Goal: Complete application form

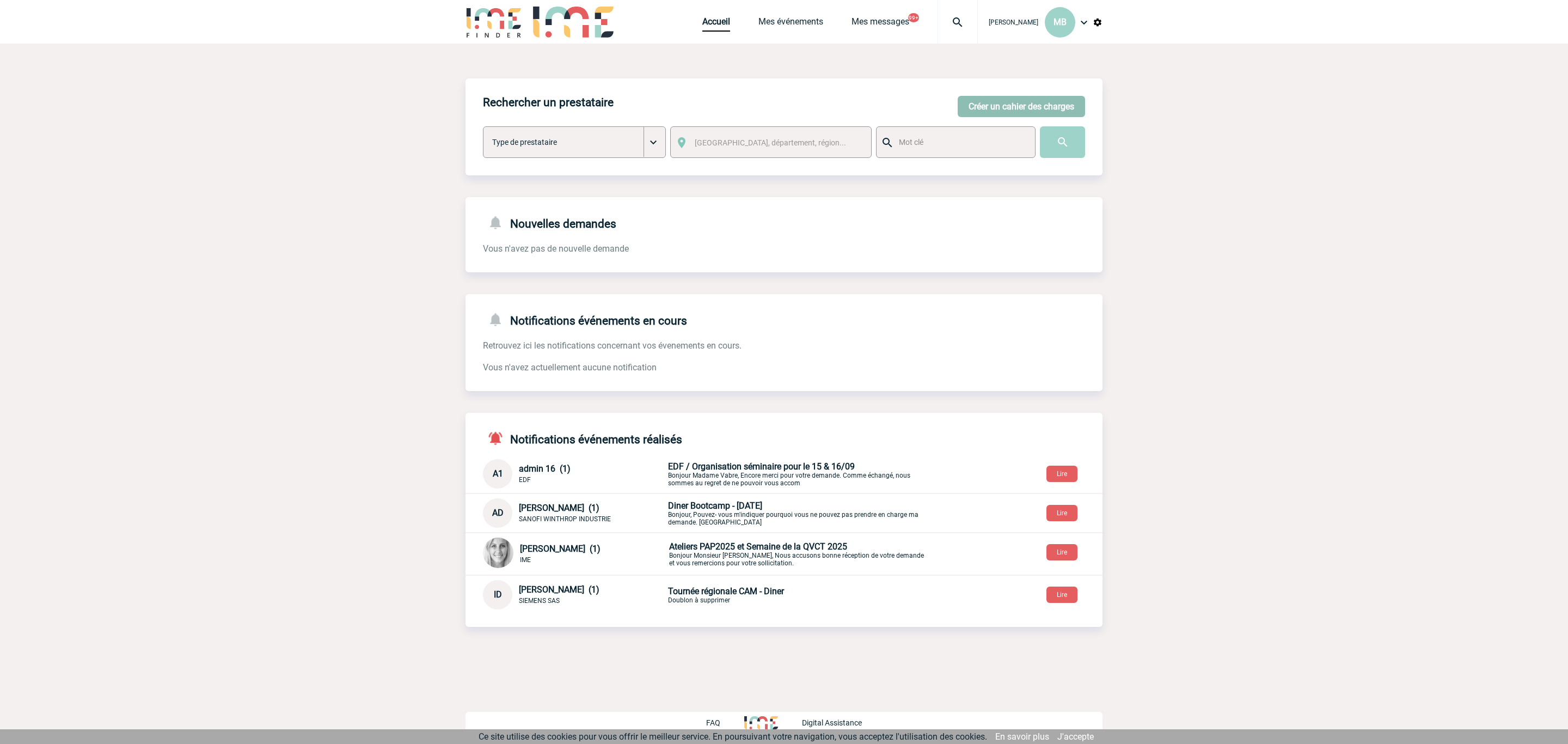
click at [1019, 107] on button "Créer un cahier des charges" at bounding box center [1021, 107] width 127 height 21
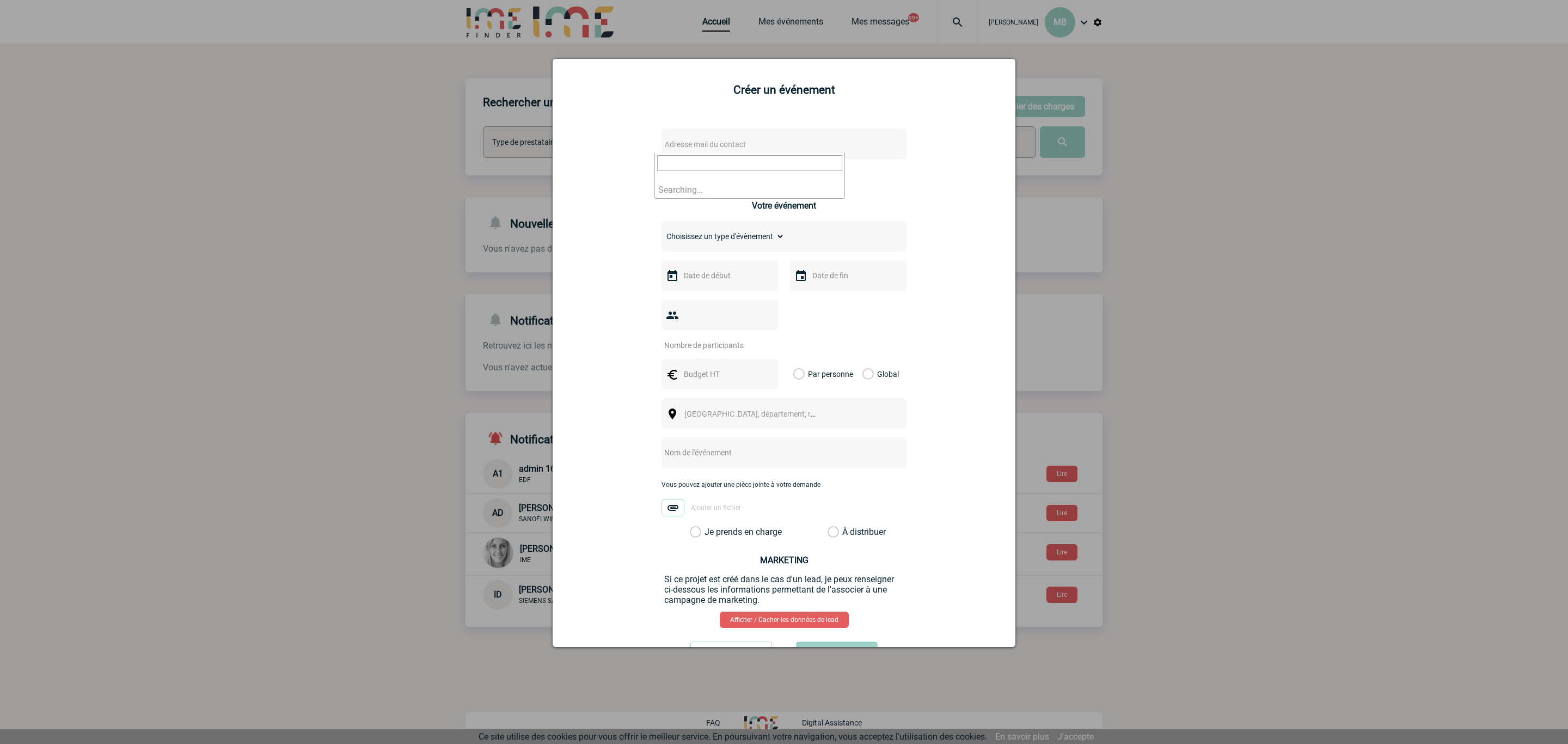
click at [812, 140] on span "Adresse mail du contact" at bounding box center [755, 144] width 191 height 16
type input "emmanuelle.des"
select select "124157"
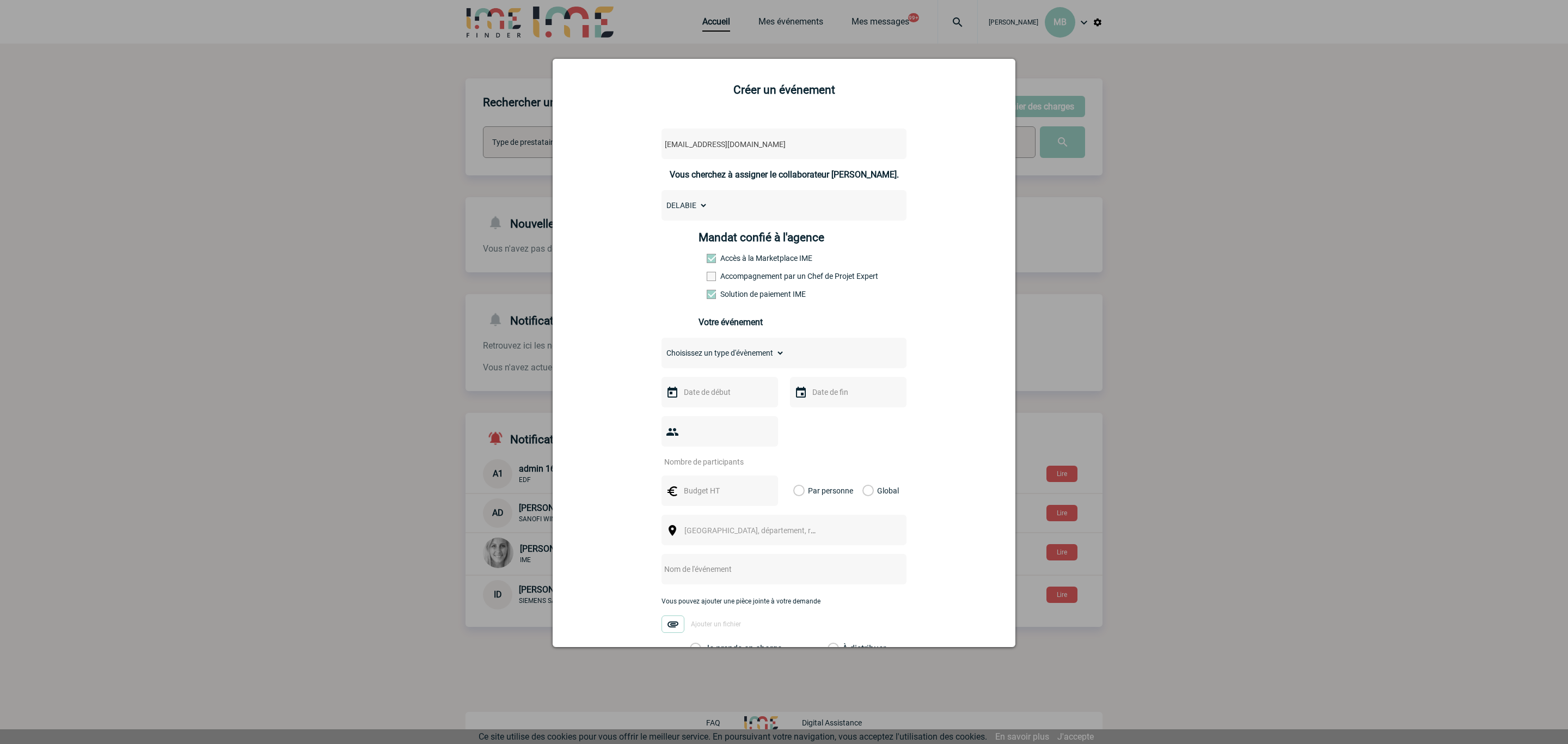
click at [719, 360] on select "Choisissez un type d'évènement Séminaire avec nuitée Séminaire sans nuitée Repa…" at bounding box center [723, 352] width 123 height 16
select select "2"
click at [661, 349] on select "Choisissez un type d'évènement Séminaire avec nuitée Séminaire sans nuitée Repa…" at bounding box center [723, 352] width 123 height 16
click at [709, 396] on input "text" at bounding box center [718, 392] width 75 height 14
click at [817, 415] on span "Suivant" at bounding box center [816, 414] width 9 height 9
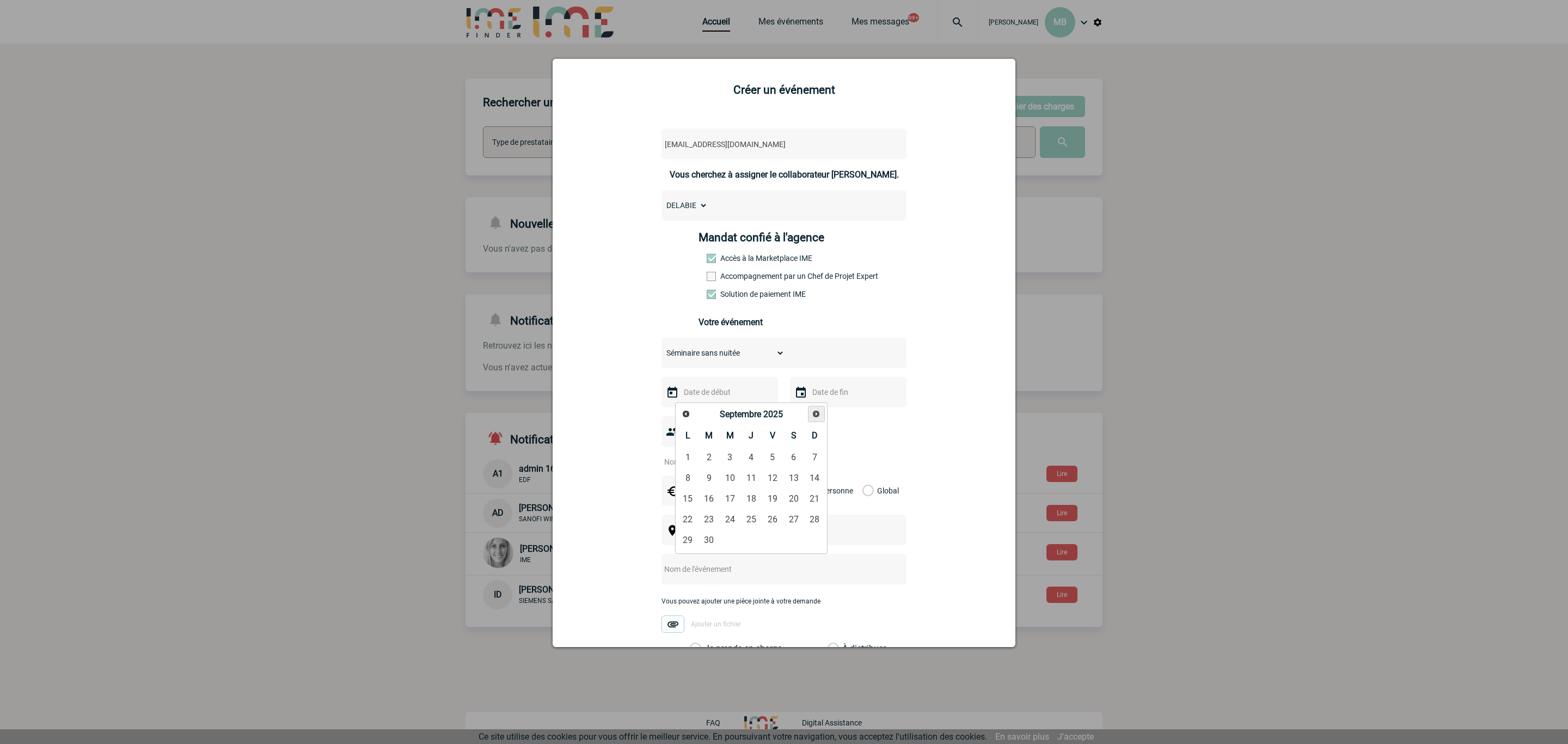
click at [817, 415] on span "Suivant" at bounding box center [816, 414] width 9 height 9
click at [728, 450] on link "8" at bounding box center [730, 478] width 20 height 20
type input "[DATE]"
click at [711, 431] on div at bounding box center [719, 431] width 116 height 30
click at [823, 390] on input "text" at bounding box center [847, 392] width 75 height 14
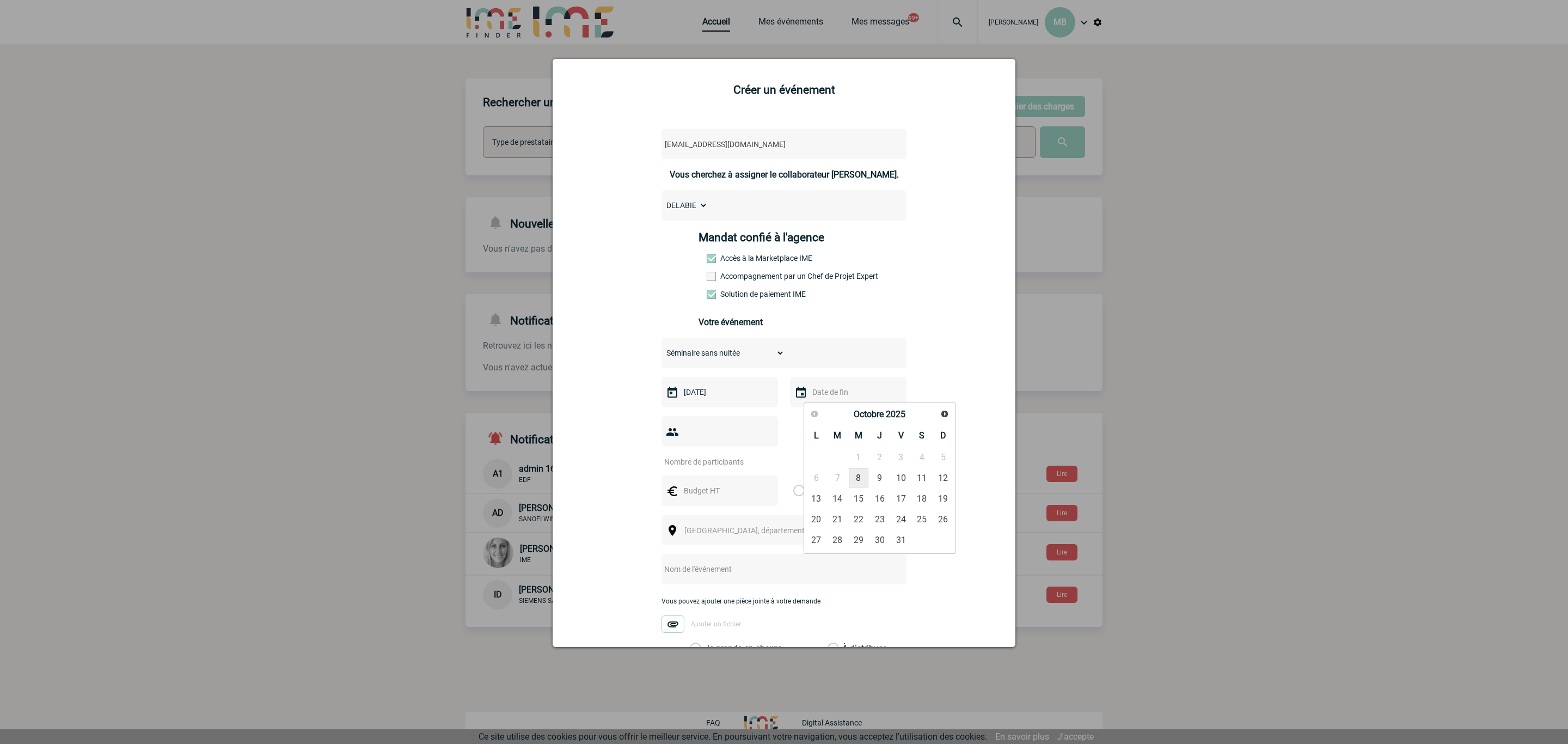
click at [859, 450] on link "8" at bounding box center [859, 478] width 20 height 20
type input "[DATE]"
click at [697, 450] on input "number" at bounding box center [712, 461] width 102 height 14
click at [700, 450] on input "text" at bounding box center [718, 490] width 75 height 14
click at [696, 438] on div at bounding box center [719, 431] width 116 height 30
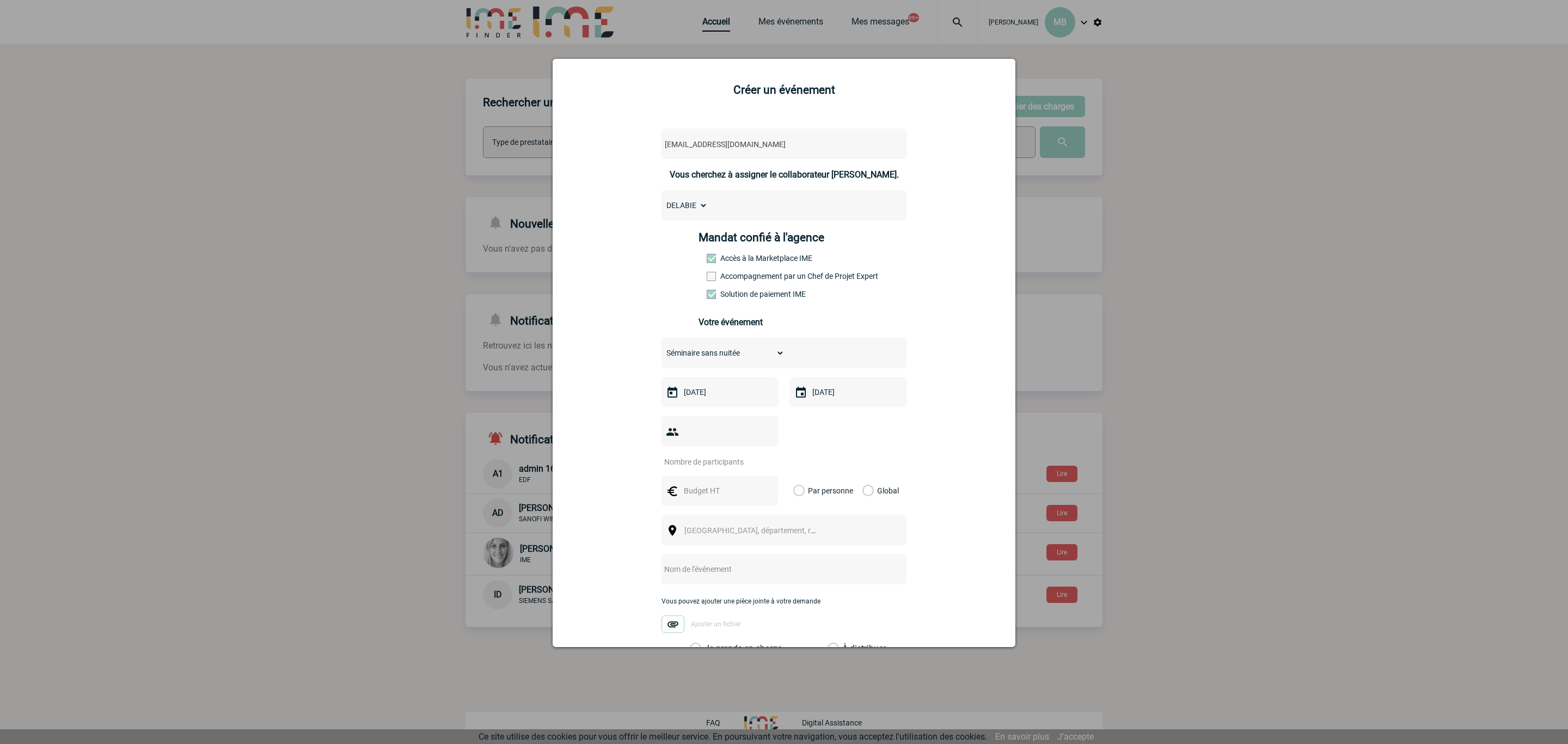
click at [693, 450] on input "number" at bounding box center [712, 461] width 102 height 14
type input "30"
click at [702, 450] on input "text" at bounding box center [718, 490] width 75 height 14
type input "2700"
click at [864, 450] on label "Global" at bounding box center [865, 490] width 7 height 30
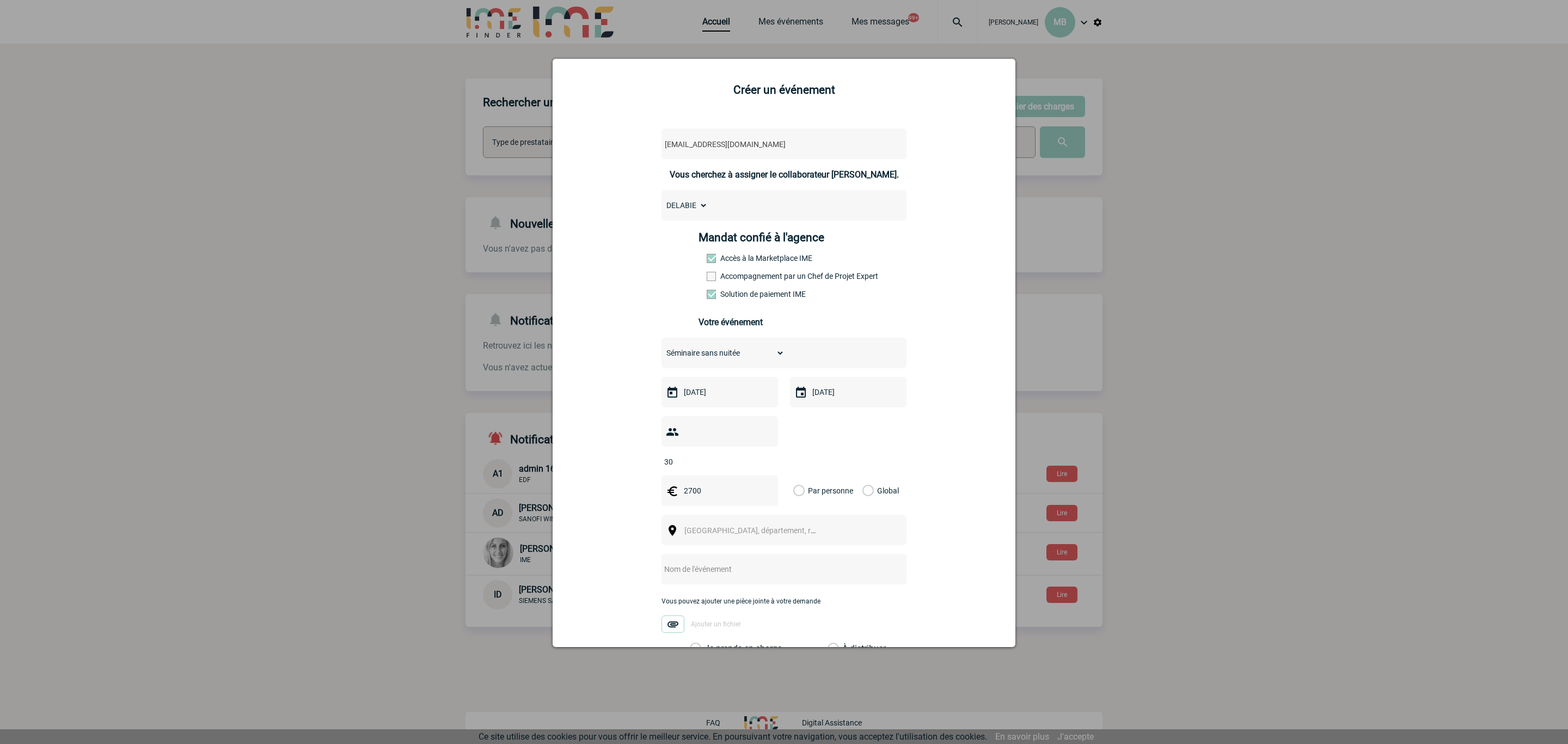
click at [0, 0] on input "Global" at bounding box center [0, 0] width 0 height 0
click at [820, 450] on span "[GEOGRAPHIC_DATA], département, région..." at bounding box center [755, 530] width 150 height 16
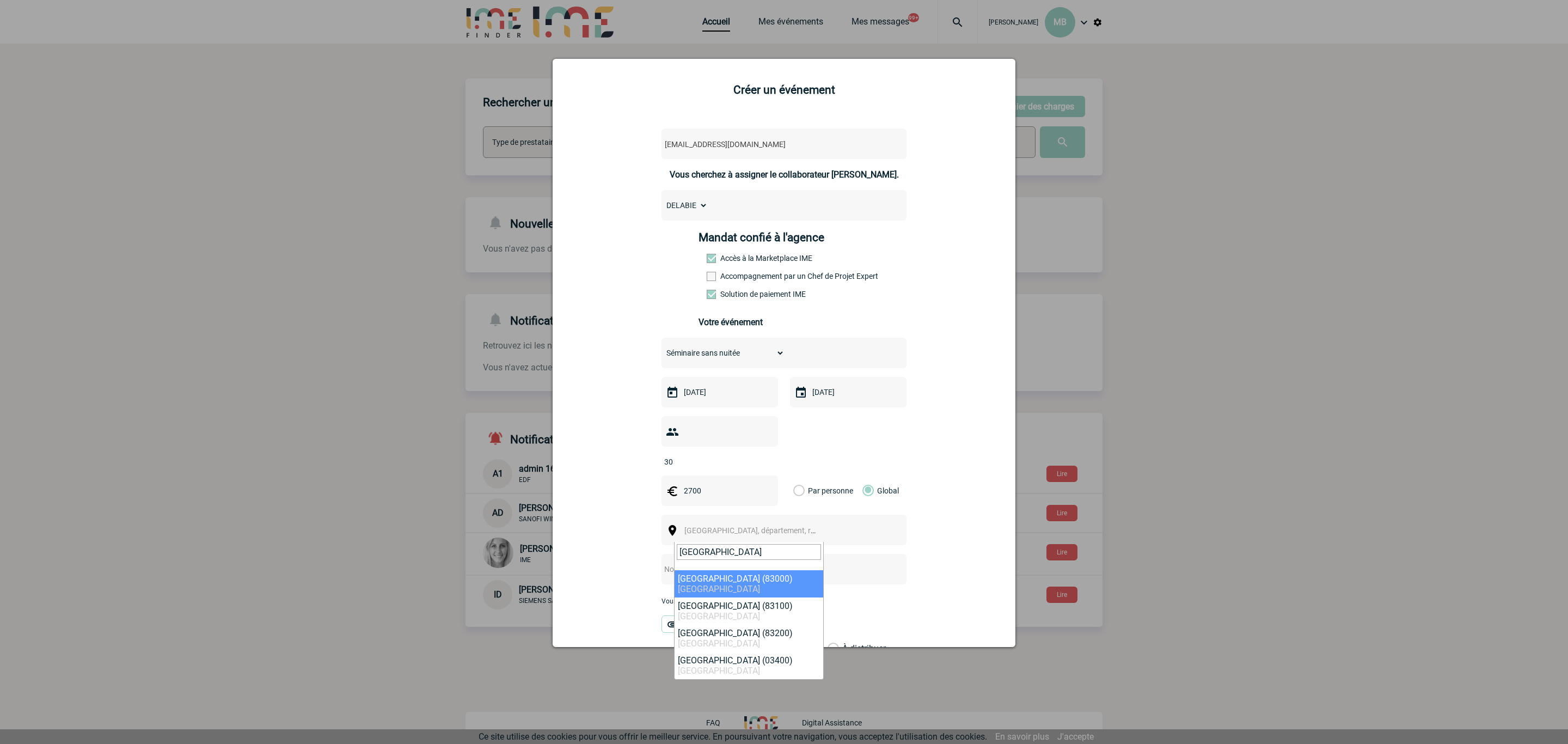
type input "[GEOGRAPHIC_DATA]"
select select "7477"
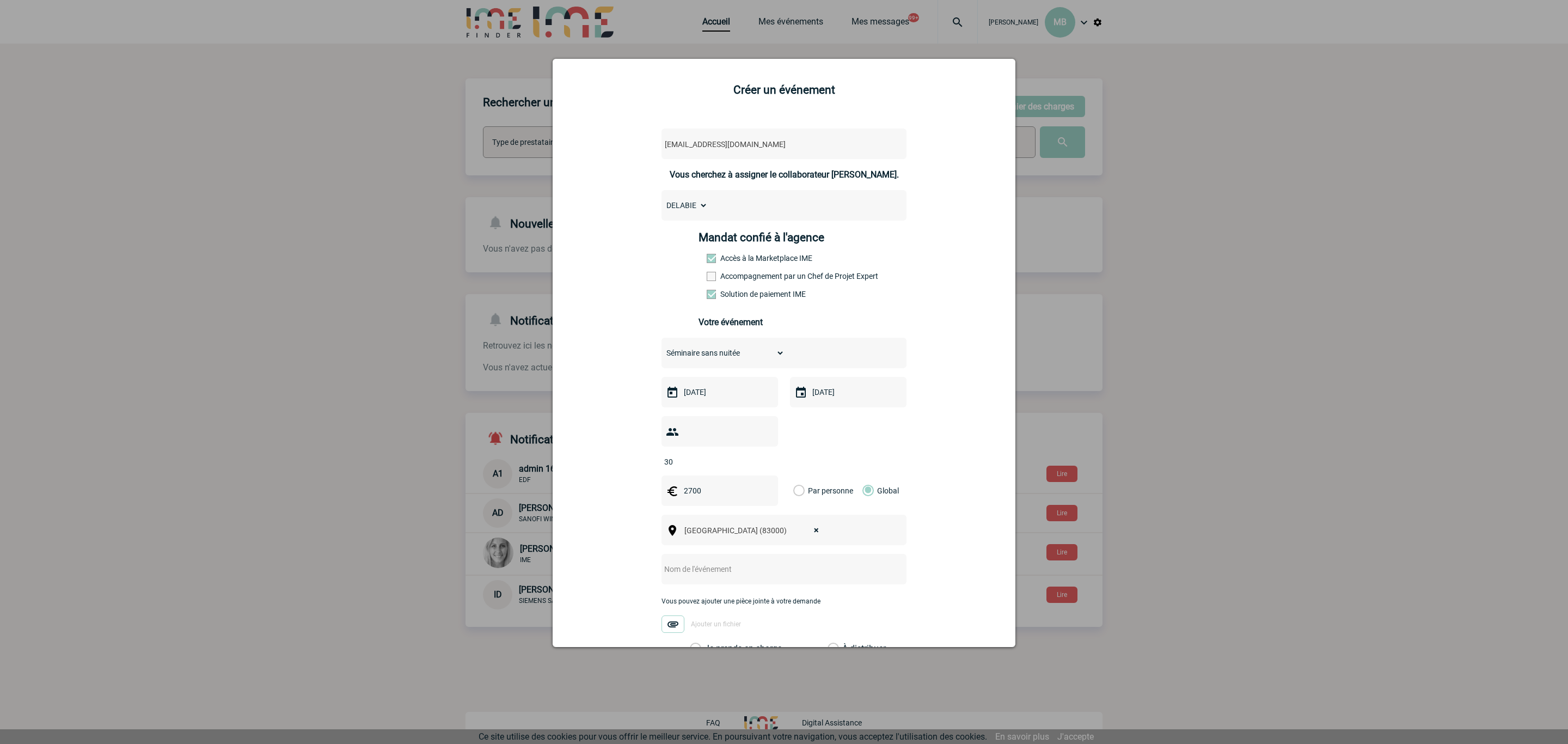
click at [698, 450] on input "text" at bounding box center [769, 569] width 216 height 14
click at [679, 450] on input "Soirée [GEOGRAPHIC_DATA] [DATE]" at bounding box center [769, 569] width 216 height 14
drag, startPoint x: 679, startPoint y: 575, endPoint x: 728, endPoint y: 572, distance: 49.1
click at [728, 450] on input "Soirée [GEOGRAPHIC_DATA] [DATE]" at bounding box center [769, 569] width 216 height 14
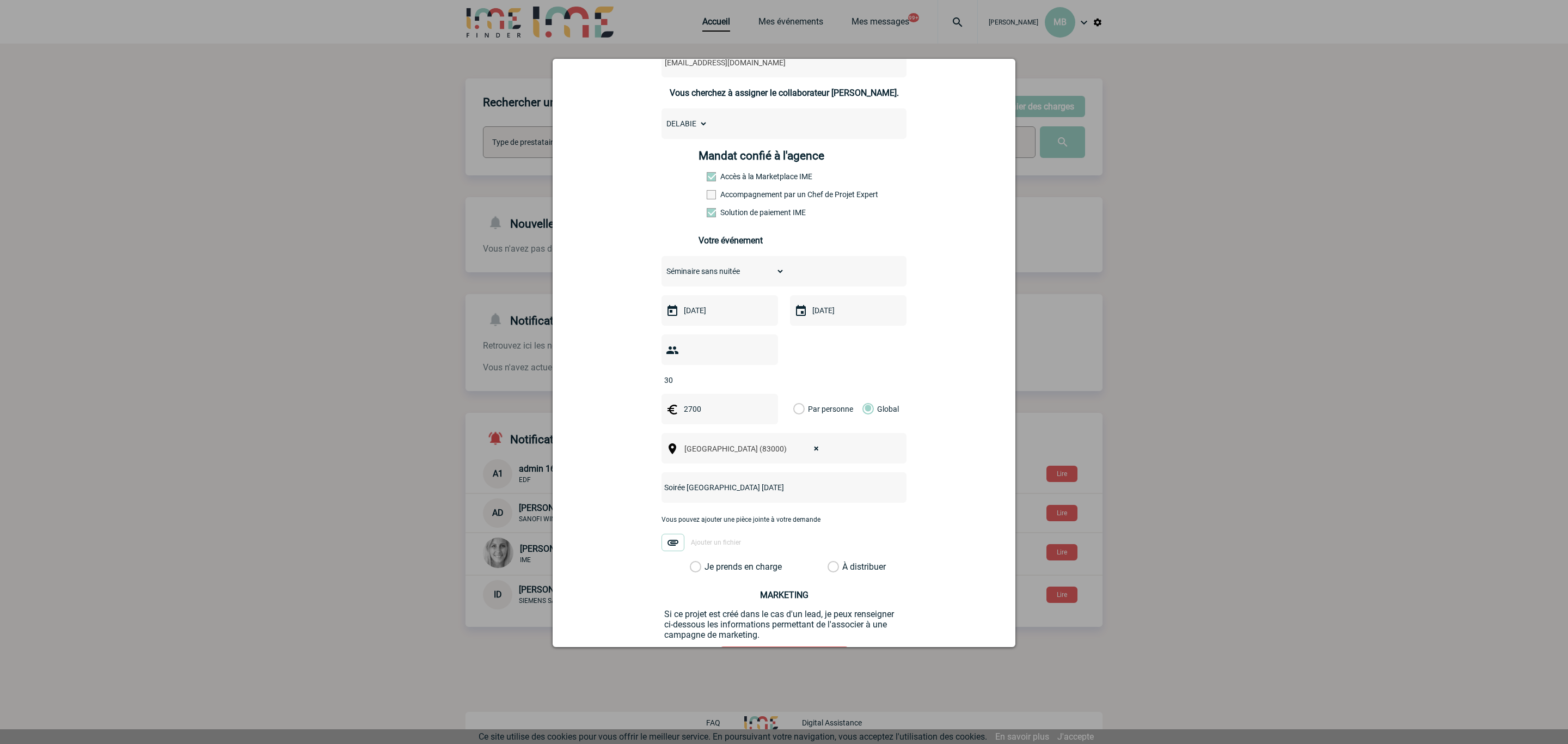
scroll to position [173, 0]
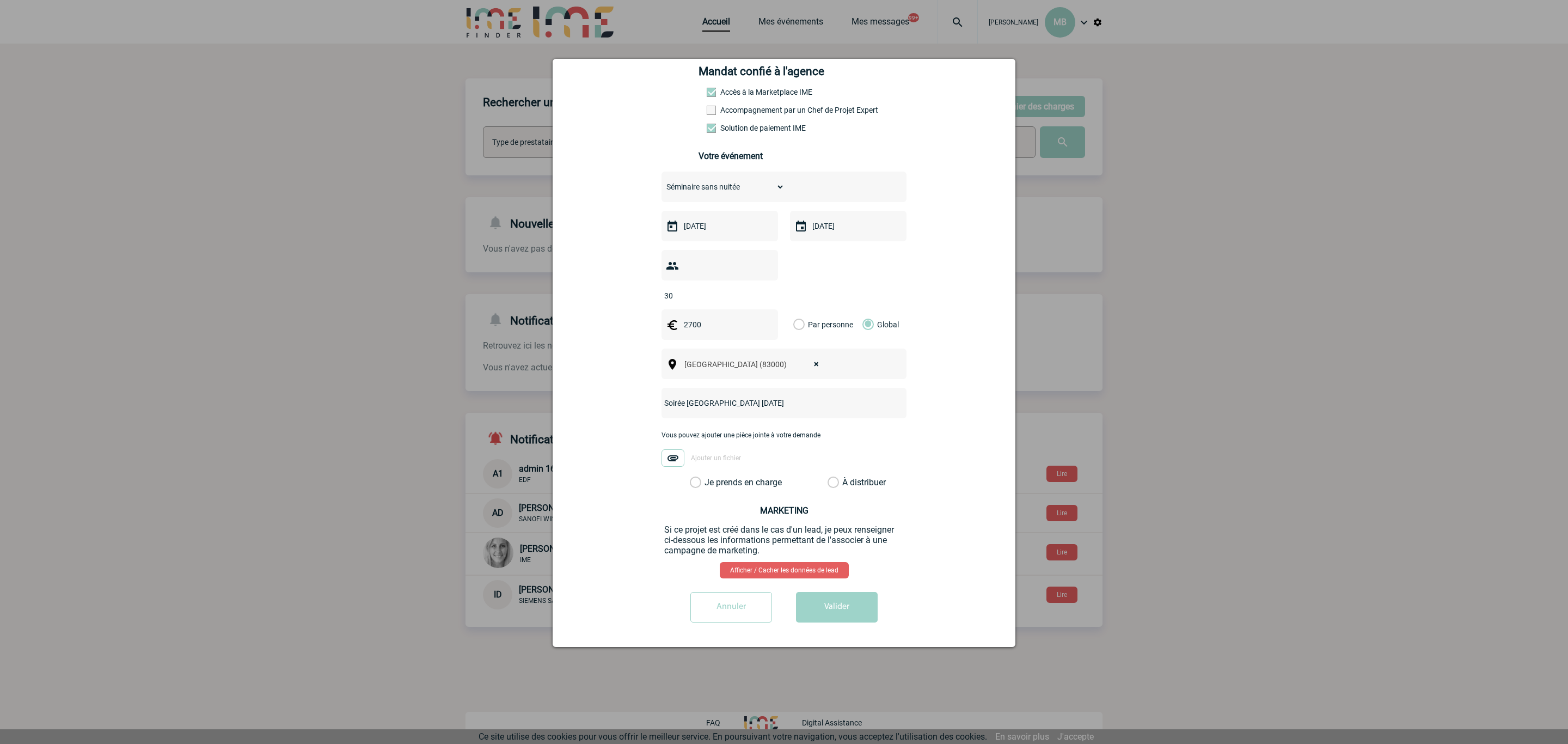
type input "Soirée [GEOGRAPHIC_DATA] [DATE]"
click at [690, 450] on label "Je prends en charge" at bounding box center [699, 482] width 19 height 11
click at [0, 0] on input "Je prends en charge" at bounding box center [0, 0] width 0 height 0
click at [827, 450] on button "Valider" at bounding box center [836, 606] width 82 height 30
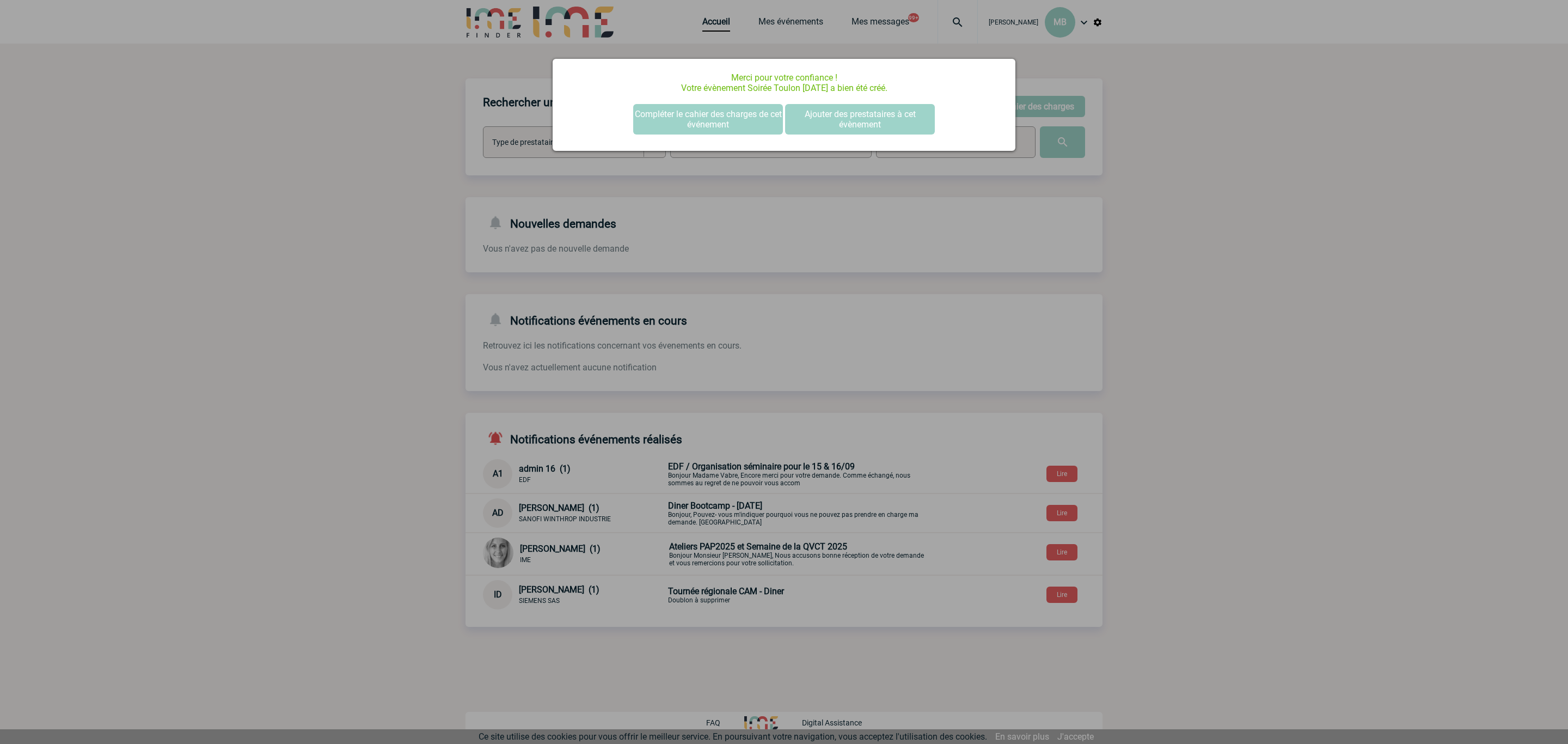
scroll to position [0, 0]
click at [714, 125] on button "Compléter le cahier des charges de cet événement" at bounding box center [708, 119] width 150 height 30
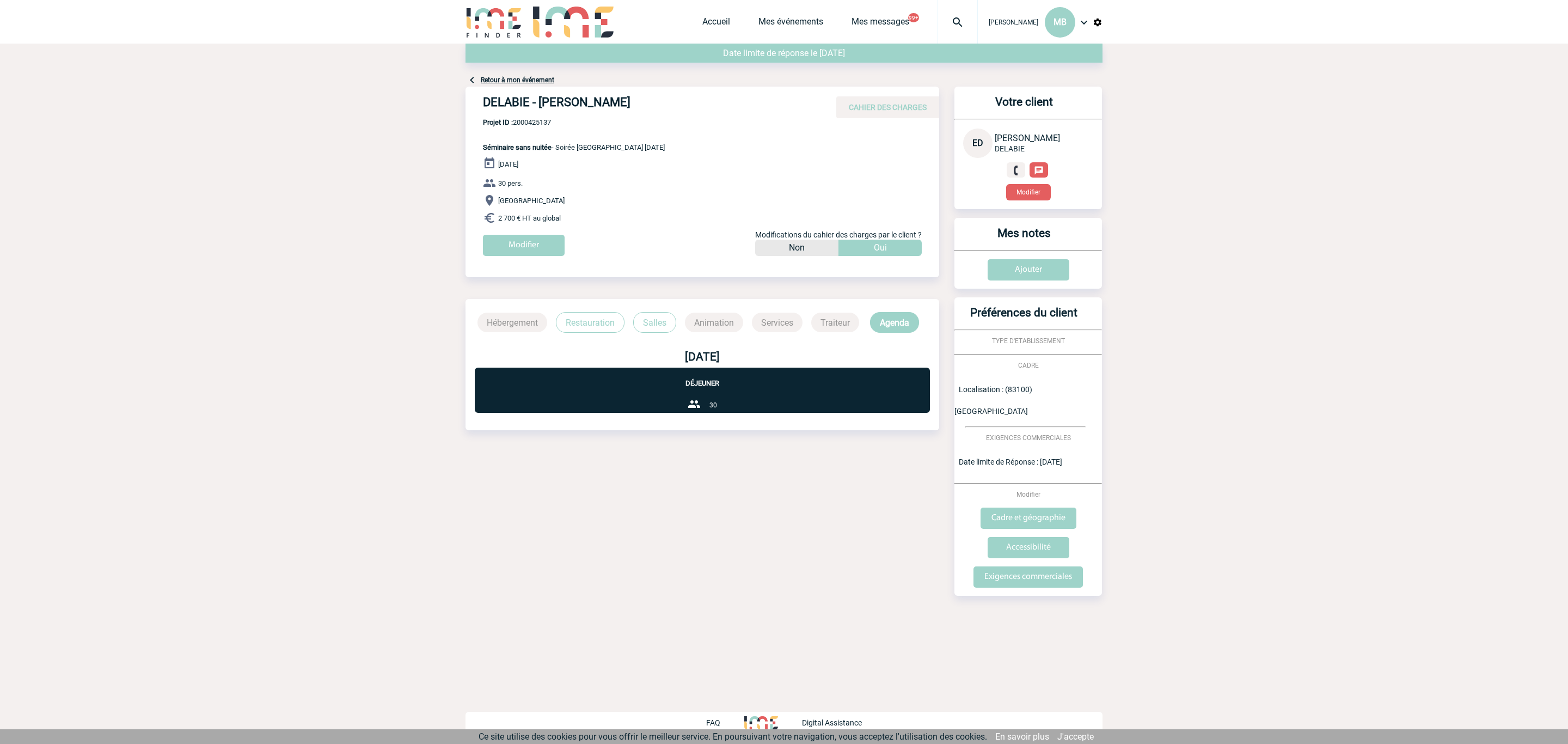
click at [519, 166] on span "08 Octobre 2025" at bounding box center [508, 164] width 20 height 8
click at [534, 116] on div "DELABIE - Emmanuelle DESBIENDRAS CAHIER DES CHARGES" at bounding box center [702, 102] width 474 height 32
click at [536, 121] on span "Projet ID : 2000425137" at bounding box center [573, 122] width 182 height 8
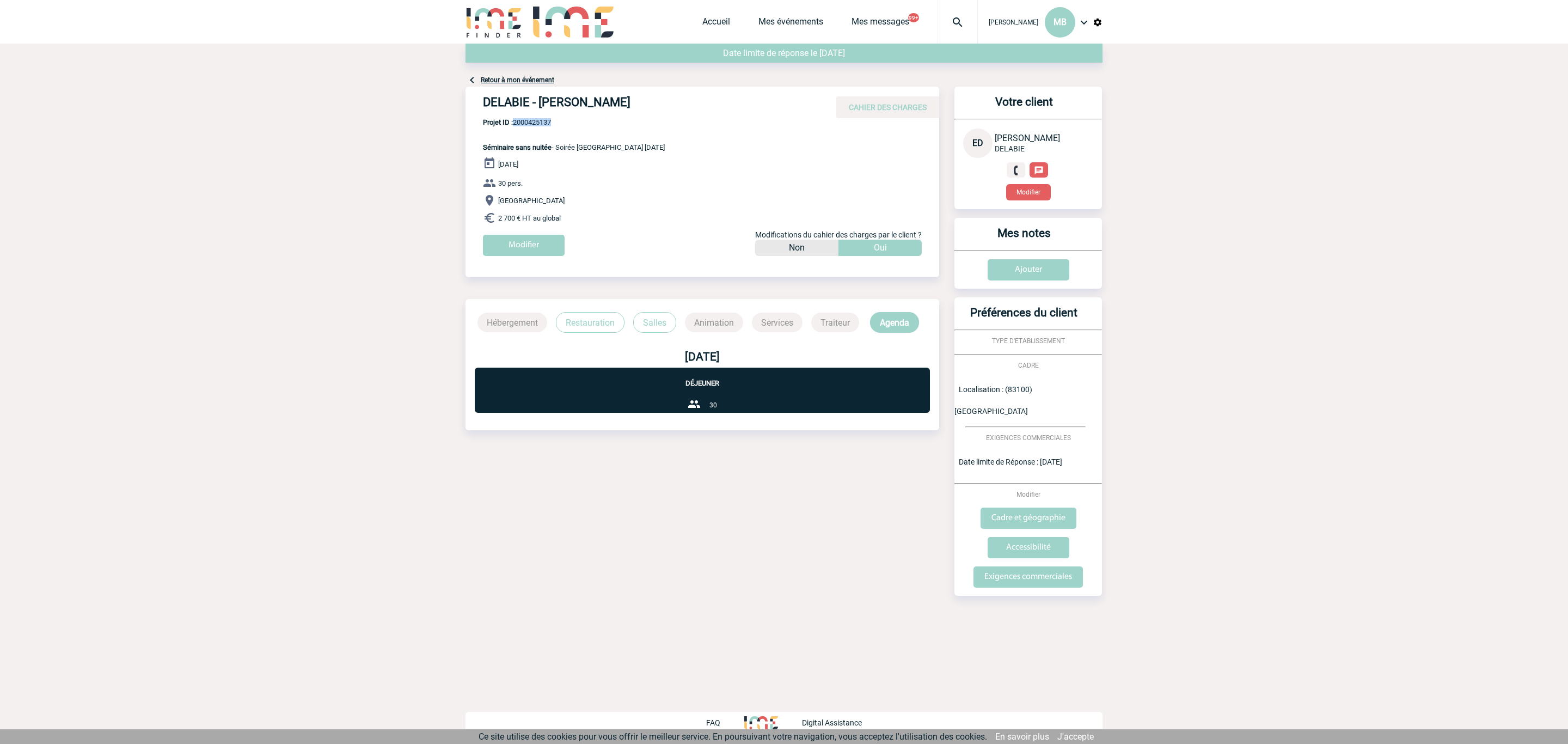
copy span "2000425137"
